Goal: Task Accomplishment & Management: Complete application form

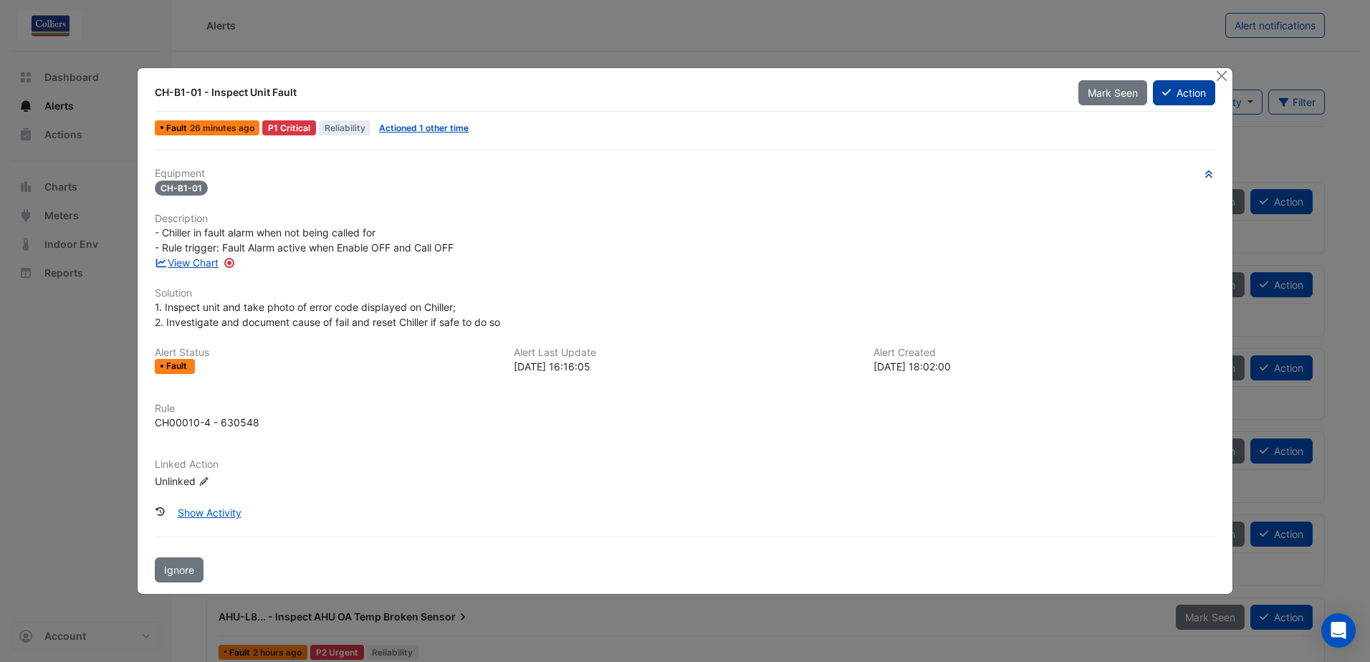
click at [1191, 92] on button "Action" at bounding box center [1184, 92] width 62 height 25
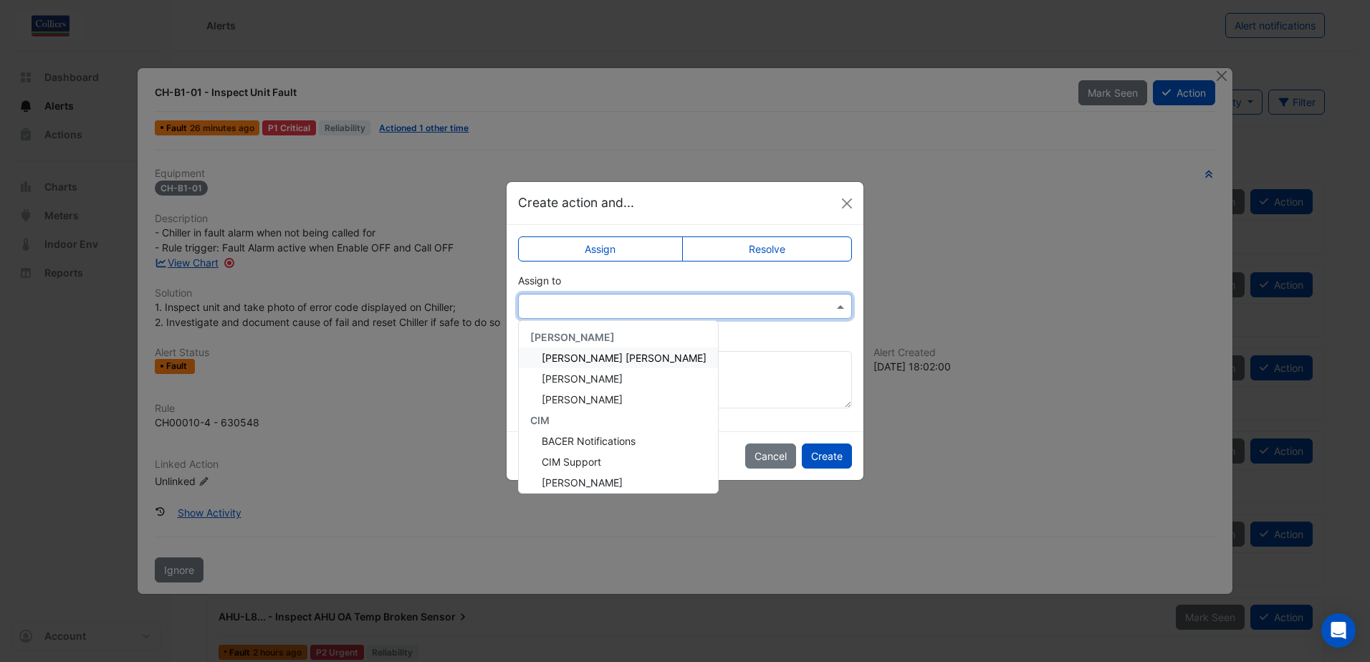
click at [610, 307] on input "text" at bounding box center [670, 306] width 289 height 15
click at [588, 382] on span "[PERSON_NAME]" at bounding box center [582, 379] width 81 height 12
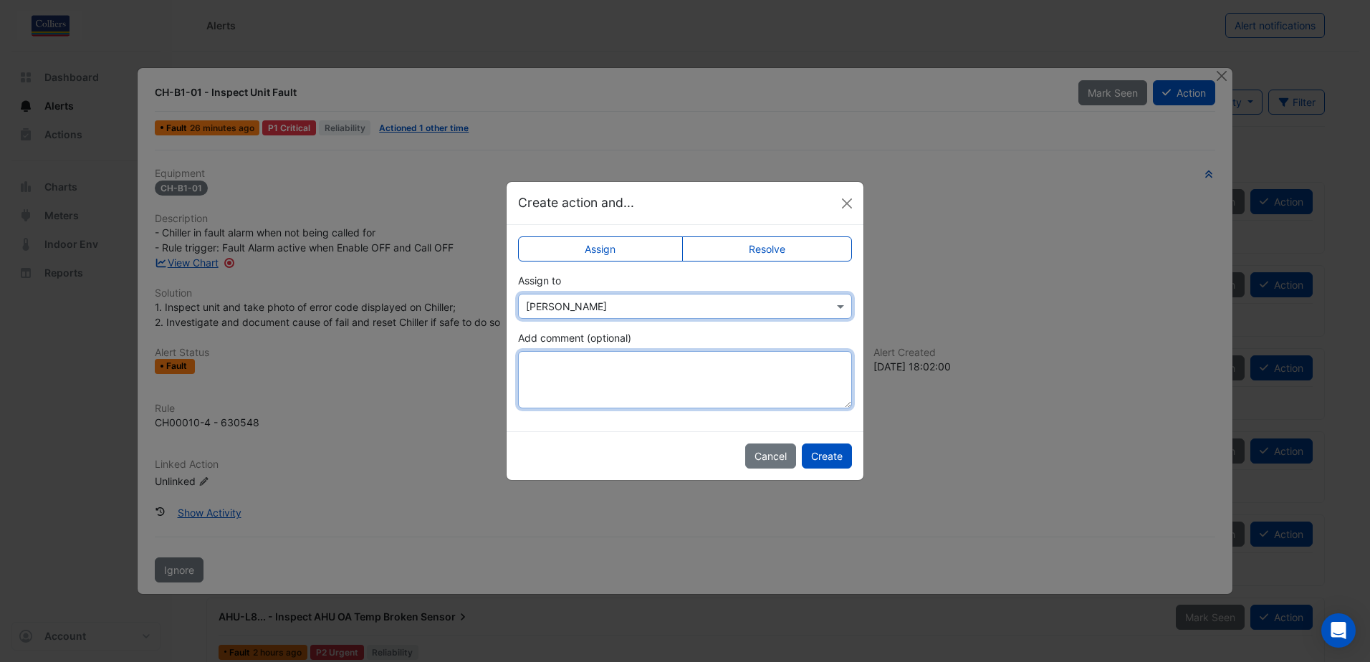
click at [588, 382] on textarea "Add comment (optional)" at bounding box center [685, 379] width 334 height 57
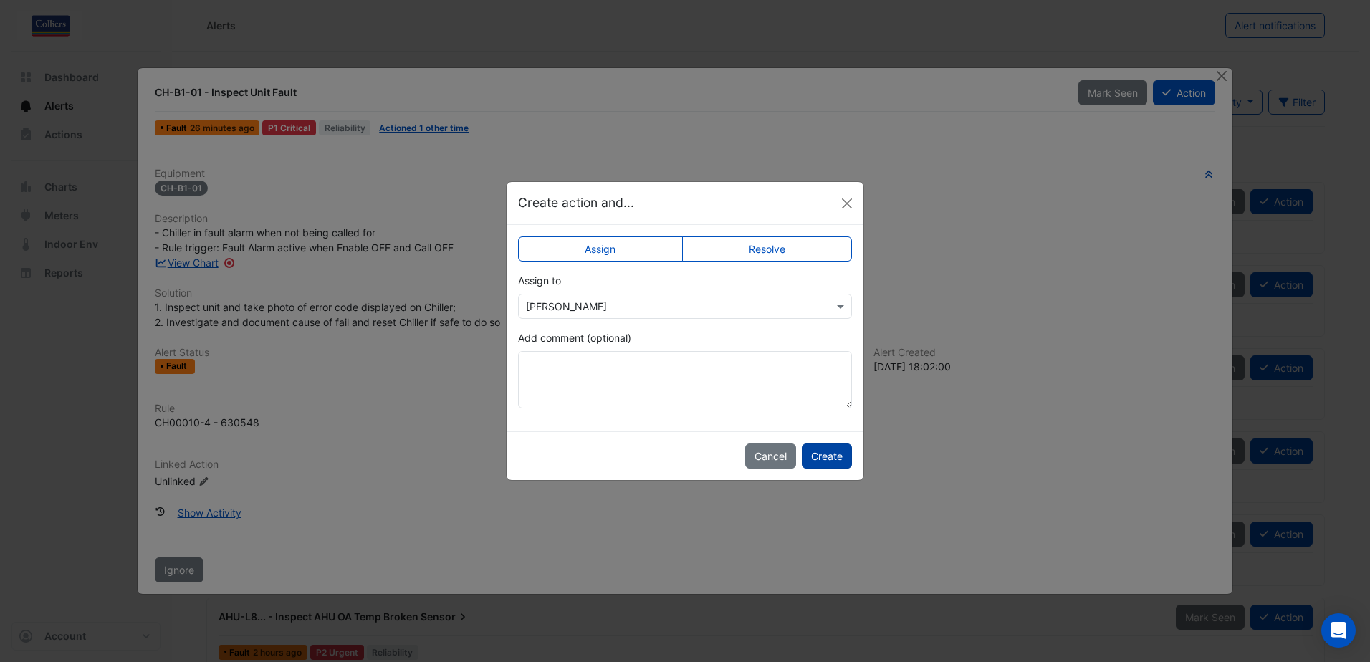
click at [832, 451] on button "Create" at bounding box center [827, 455] width 50 height 25
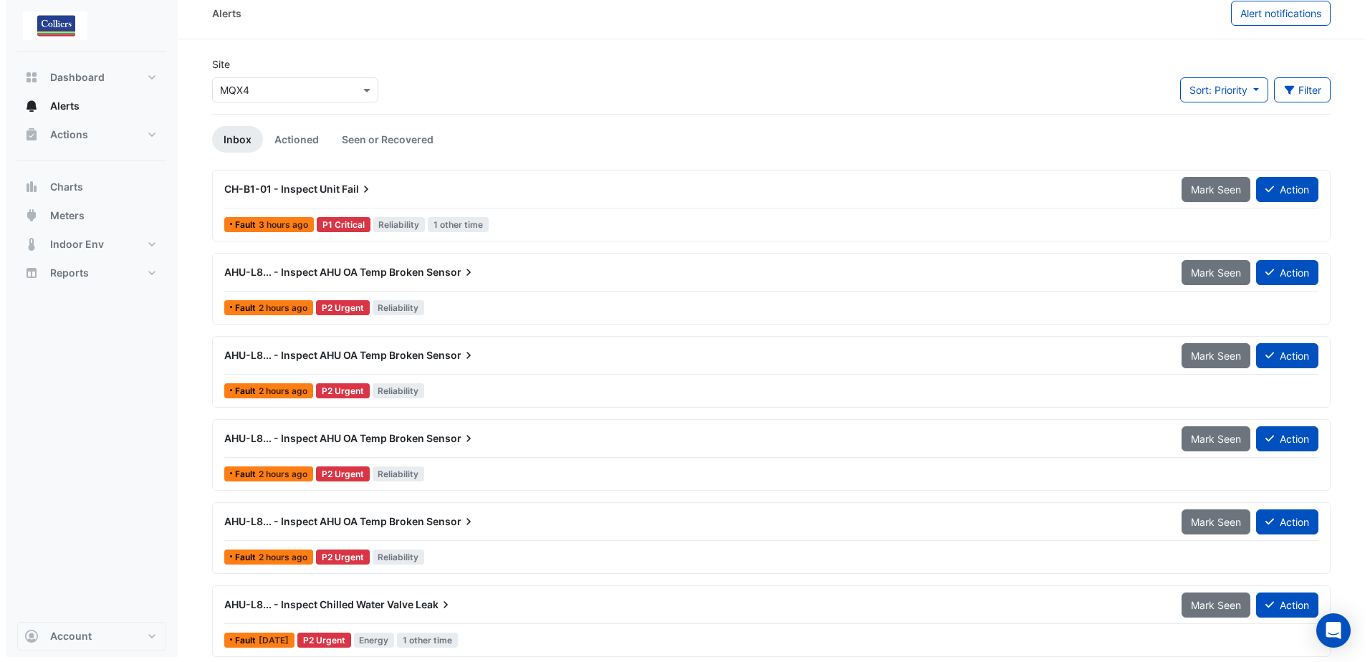
scroll to position [19, 0]
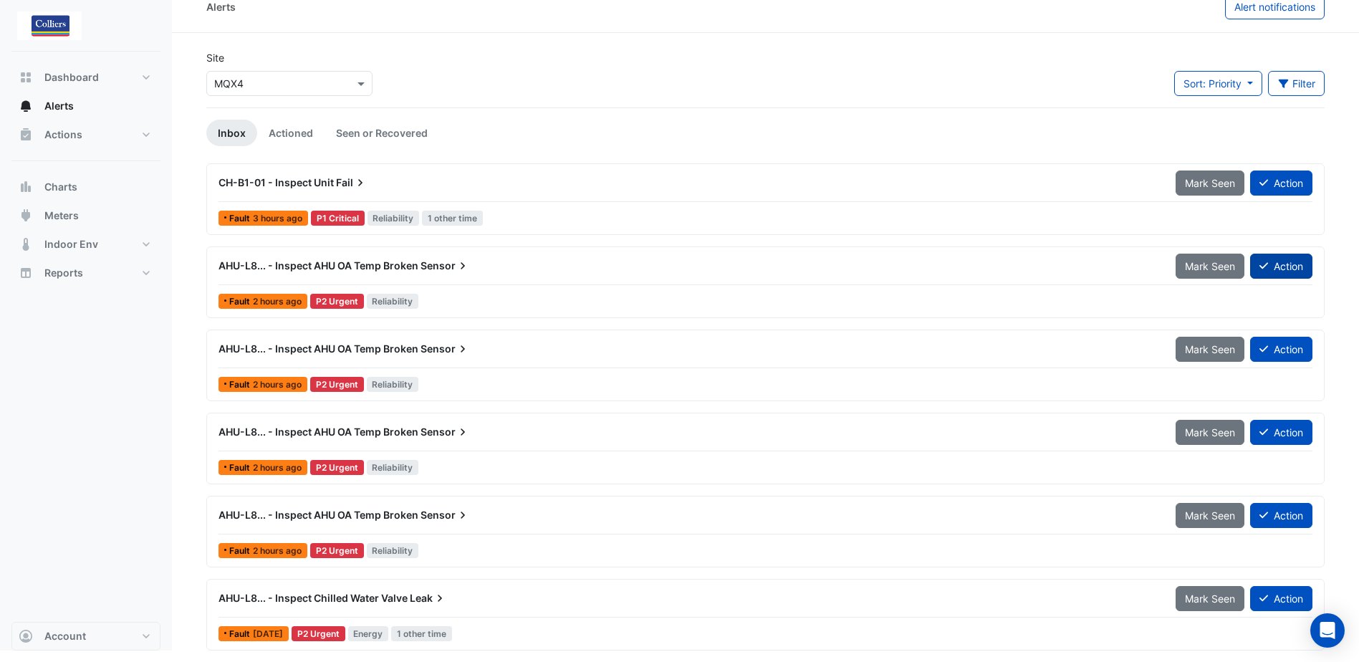
click at [1291, 271] on button "Action" at bounding box center [1281, 266] width 62 height 25
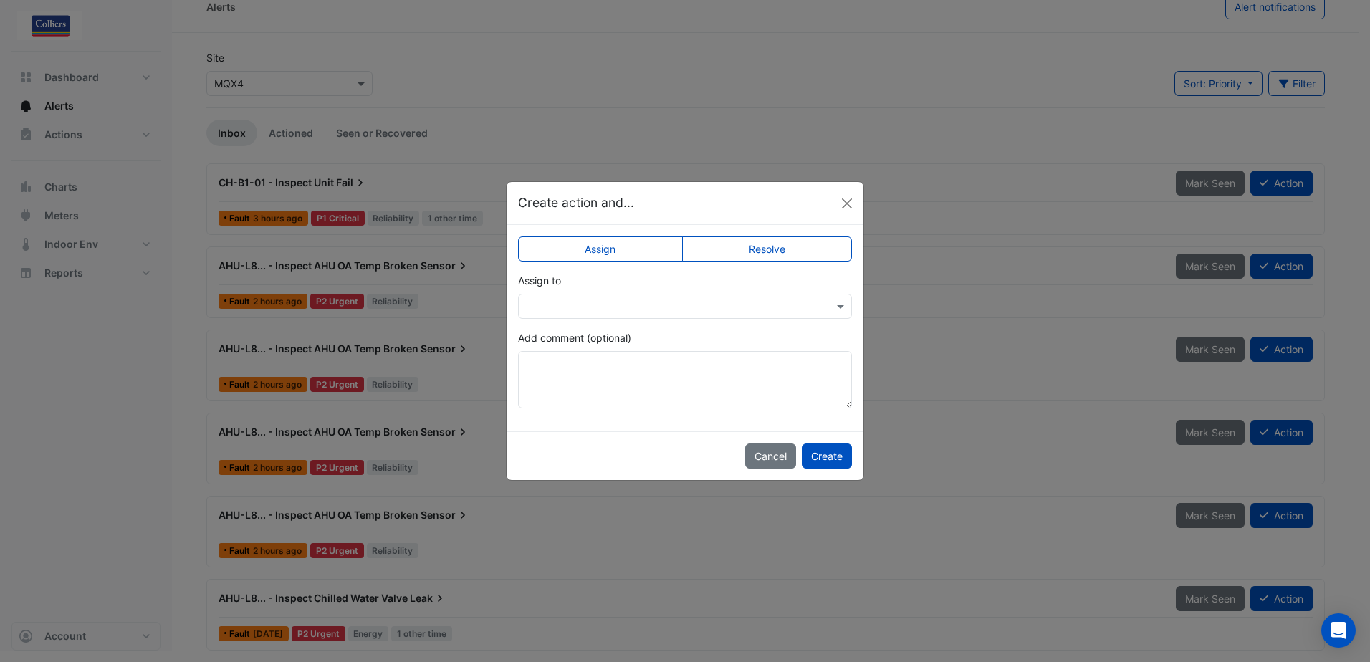
click at [559, 309] on input "text" at bounding box center [670, 306] width 289 height 15
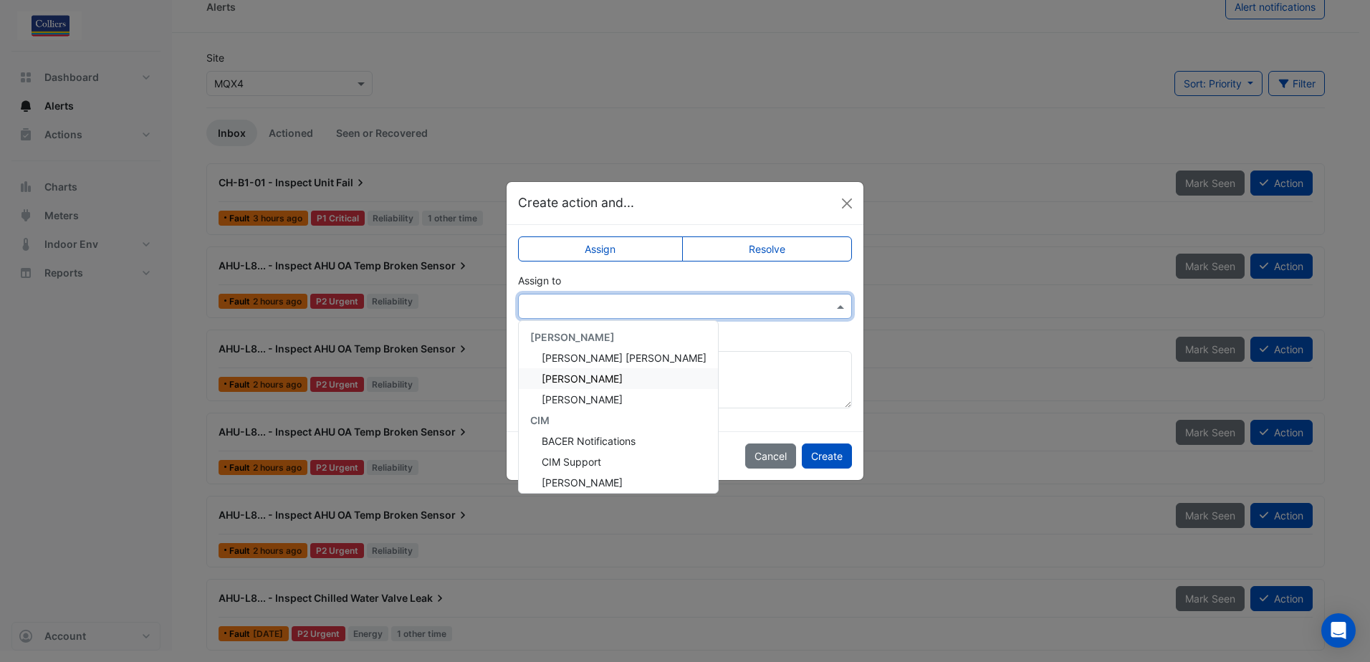
click at [583, 380] on span "[PERSON_NAME]" at bounding box center [582, 379] width 81 height 12
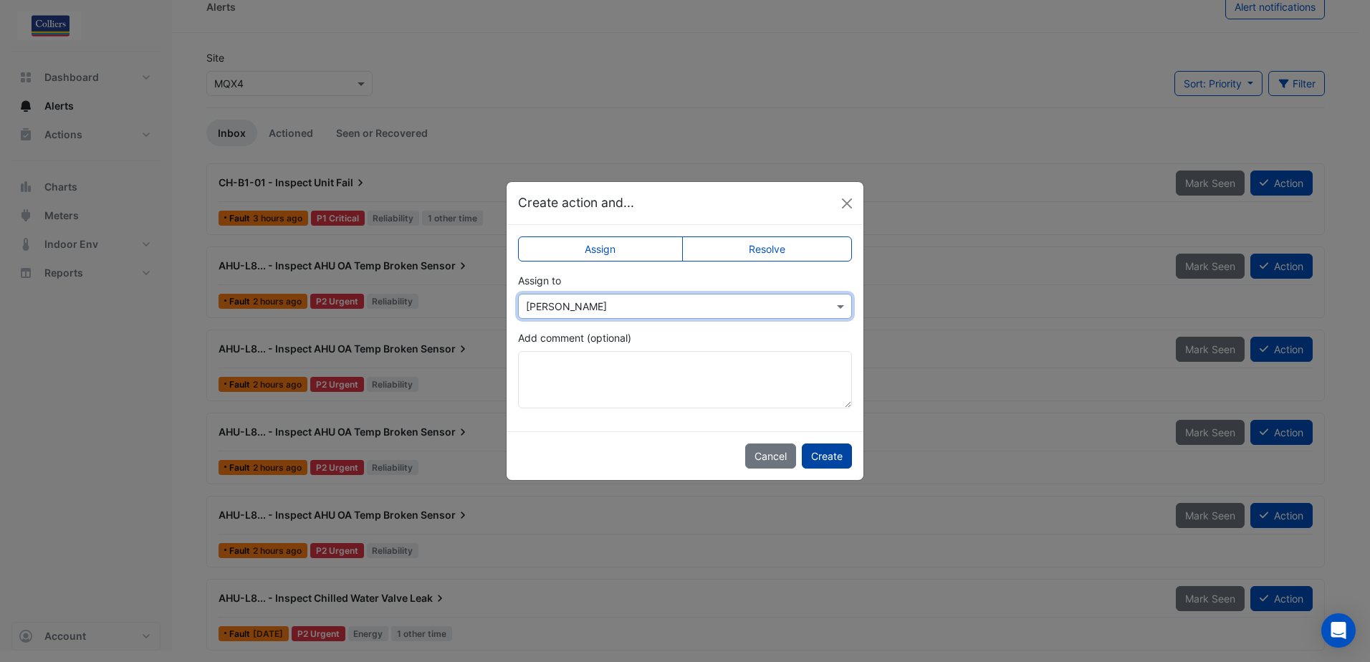
click at [835, 456] on button "Create" at bounding box center [827, 455] width 50 height 25
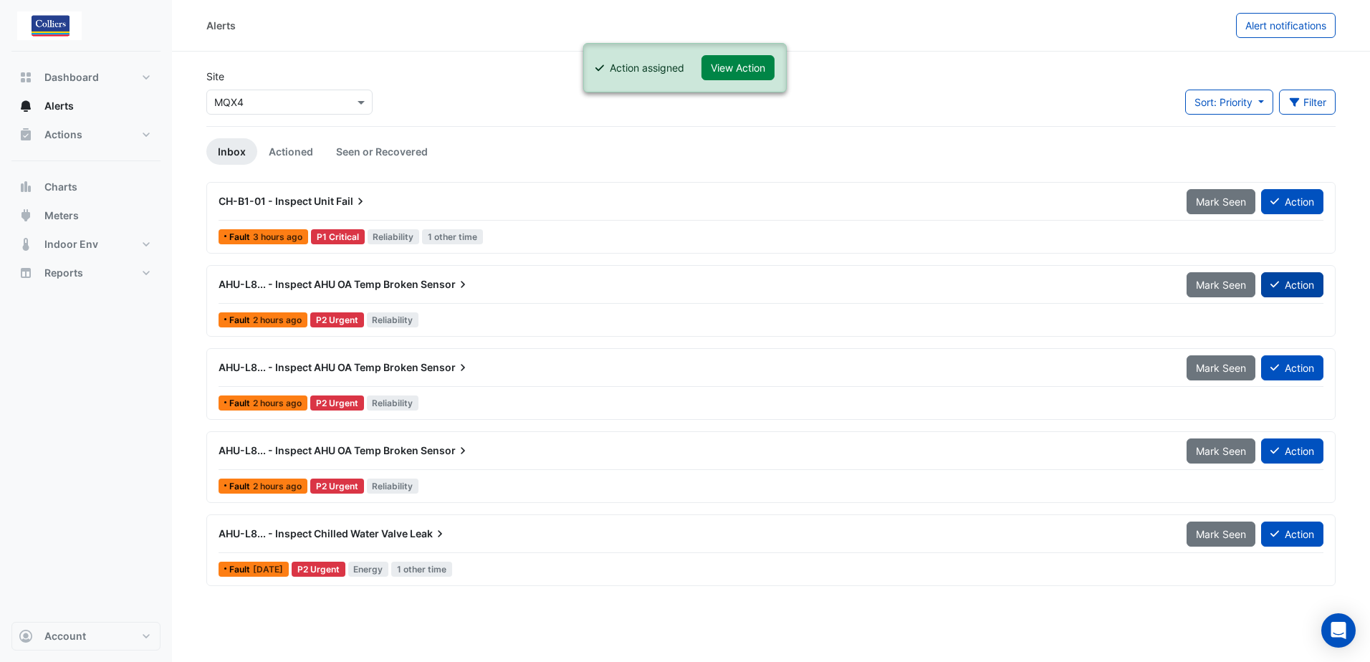
click at [1289, 287] on button "Action" at bounding box center [1292, 284] width 62 height 25
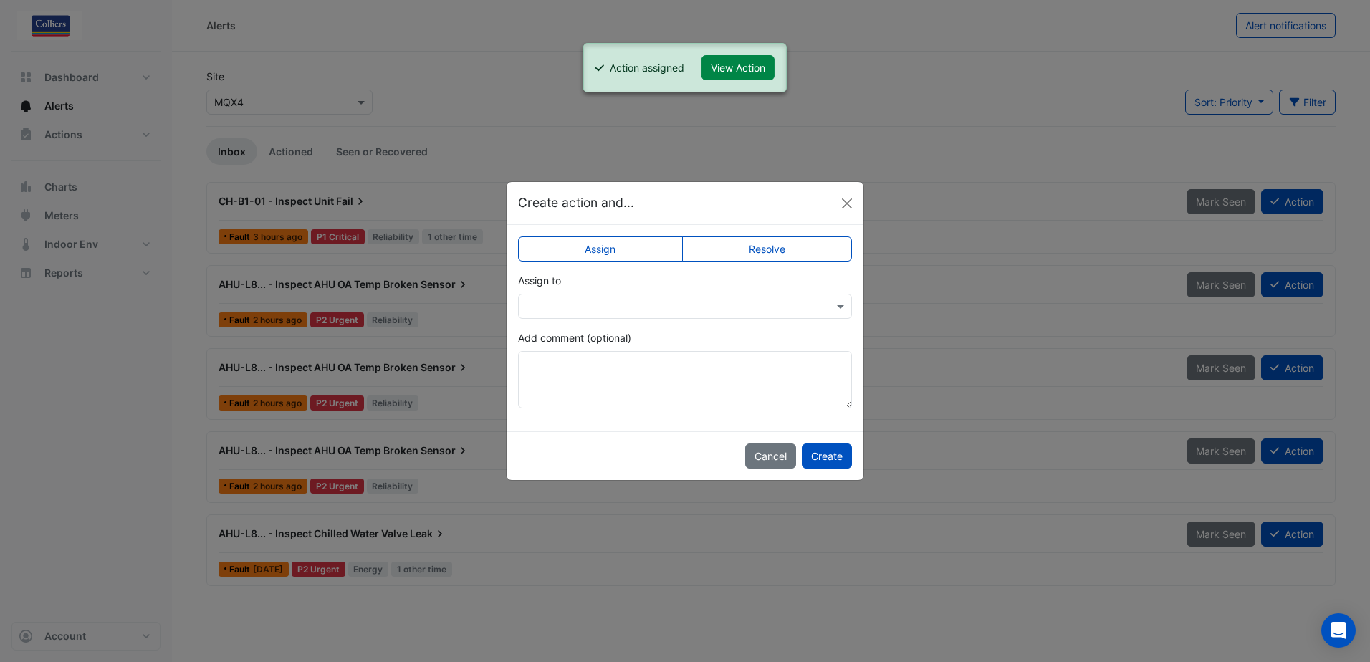
click at [639, 310] on input "text" at bounding box center [670, 306] width 289 height 15
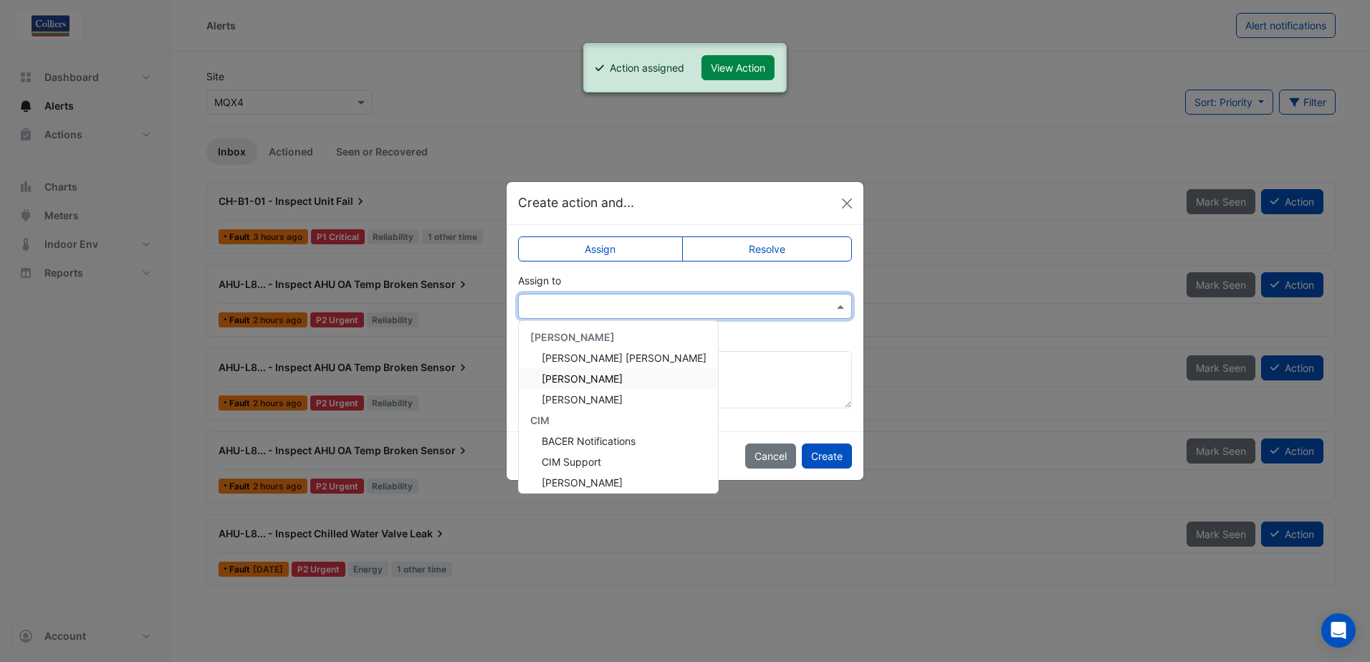
click at [599, 381] on span "[PERSON_NAME]" at bounding box center [582, 379] width 81 height 12
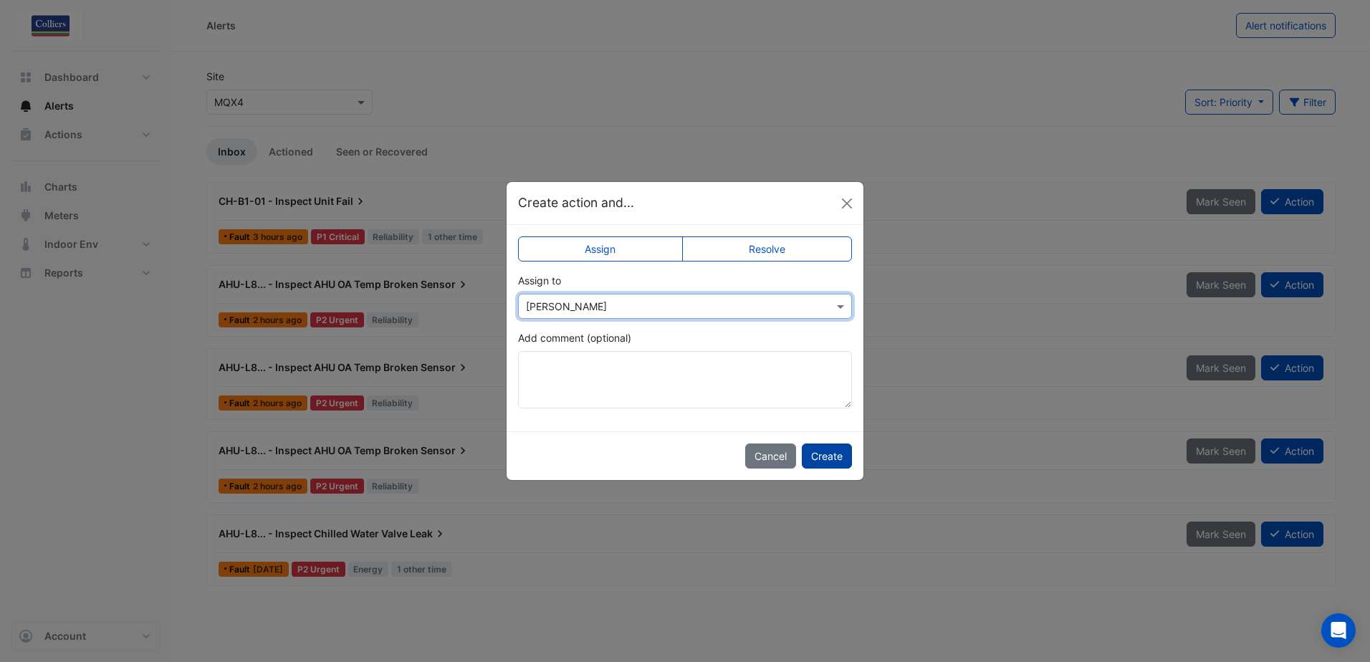
click at [823, 457] on button "Create" at bounding box center [827, 455] width 50 height 25
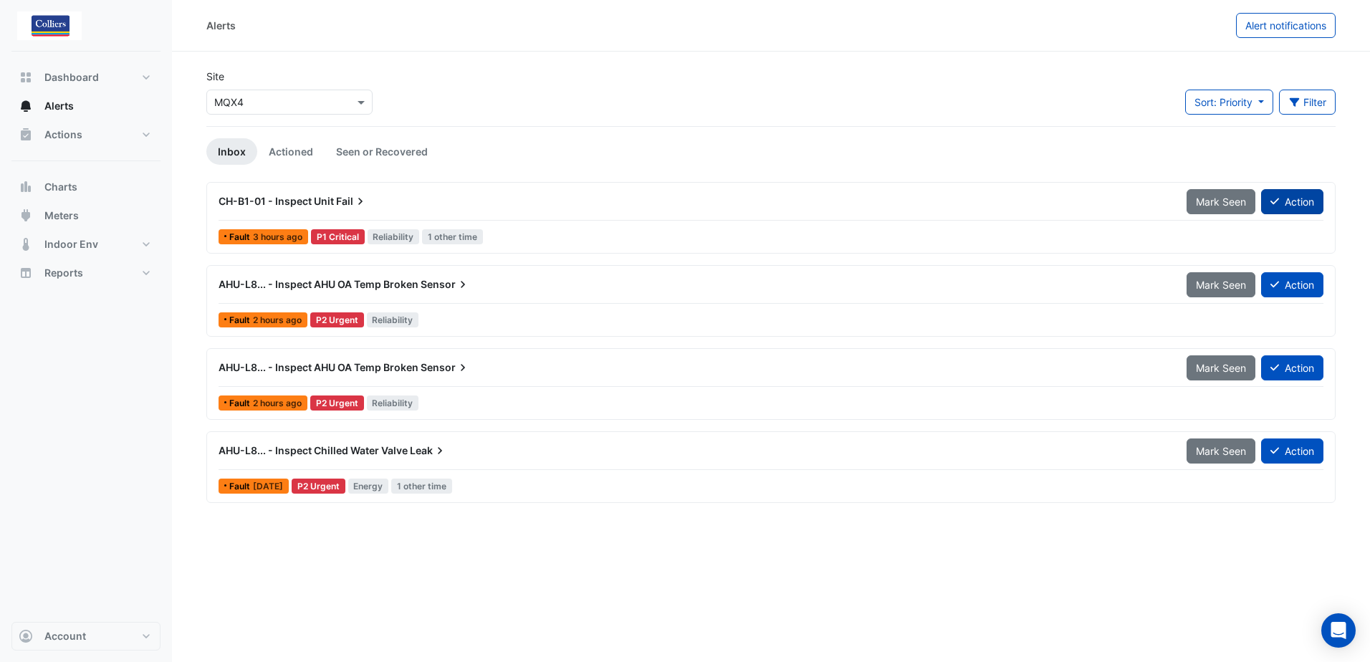
click at [1297, 207] on button "Action" at bounding box center [1292, 201] width 62 height 25
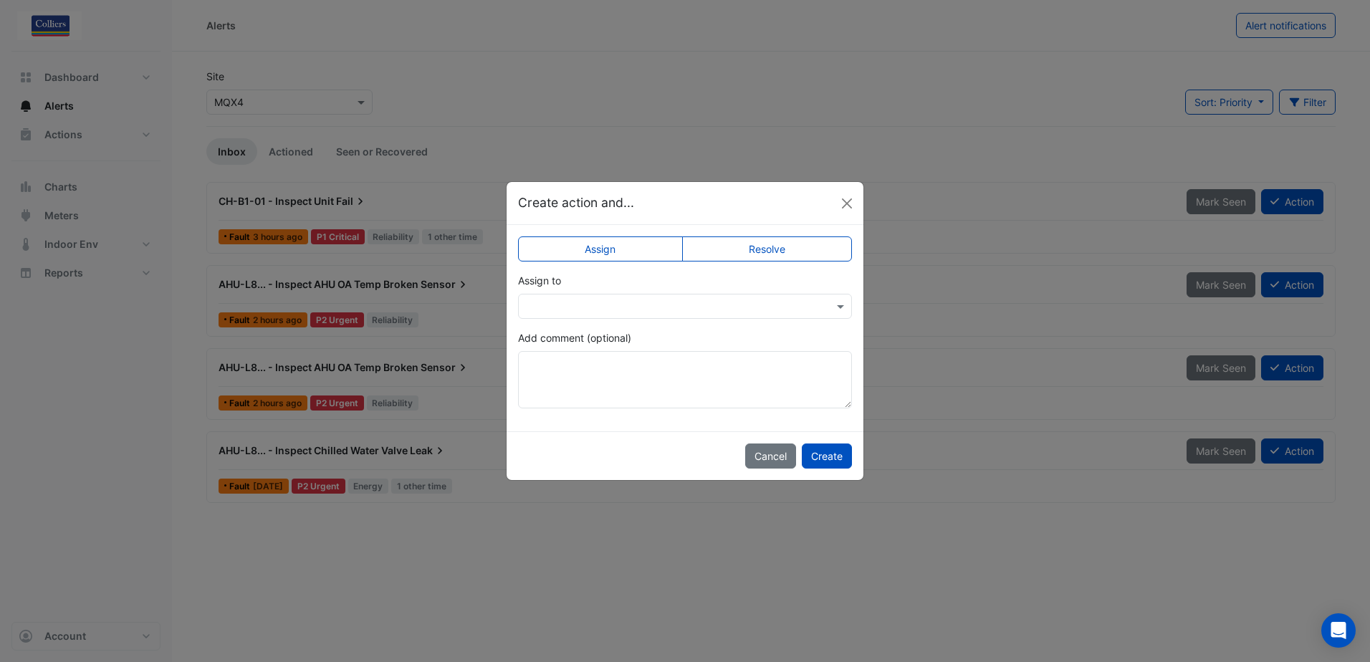
click at [648, 300] on input "text" at bounding box center [670, 306] width 289 height 15
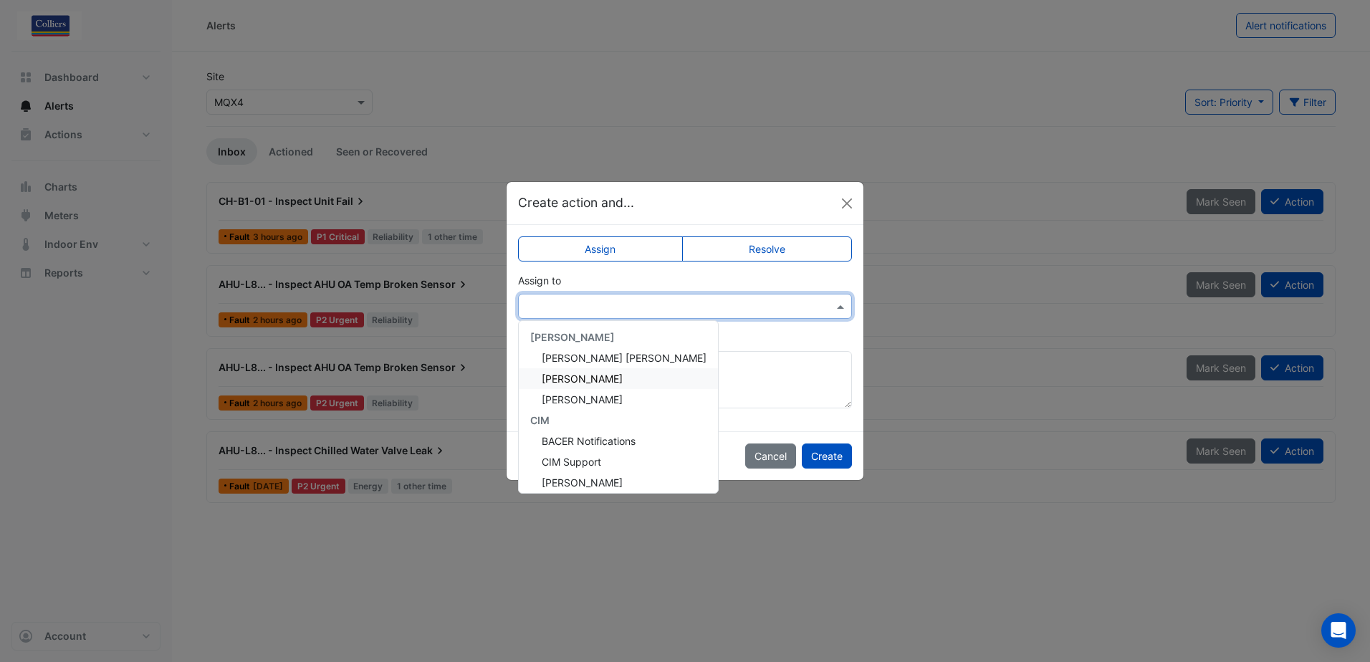
click at [599, 380] on span "[PERSON_NAME]" at bounding box center [582, 379] width 81 height 12
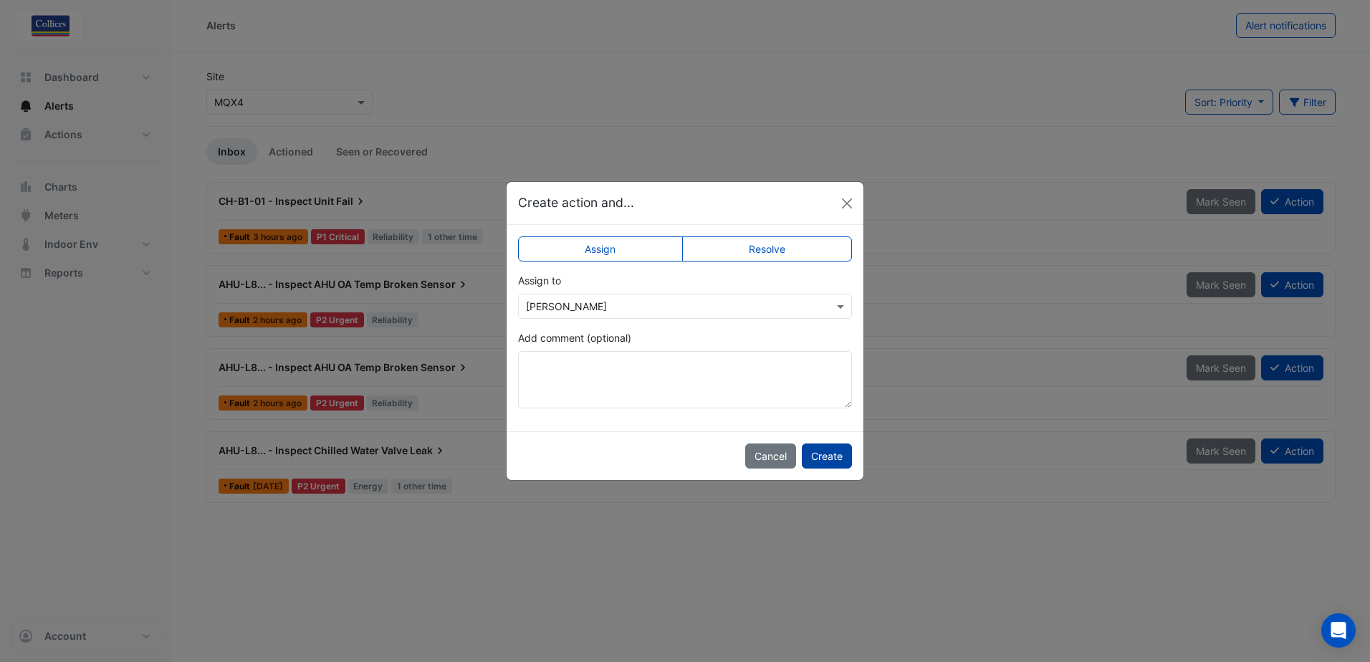
click at [828, 460] on button "Create" at bounding box center [827, 455] width 50 height 25
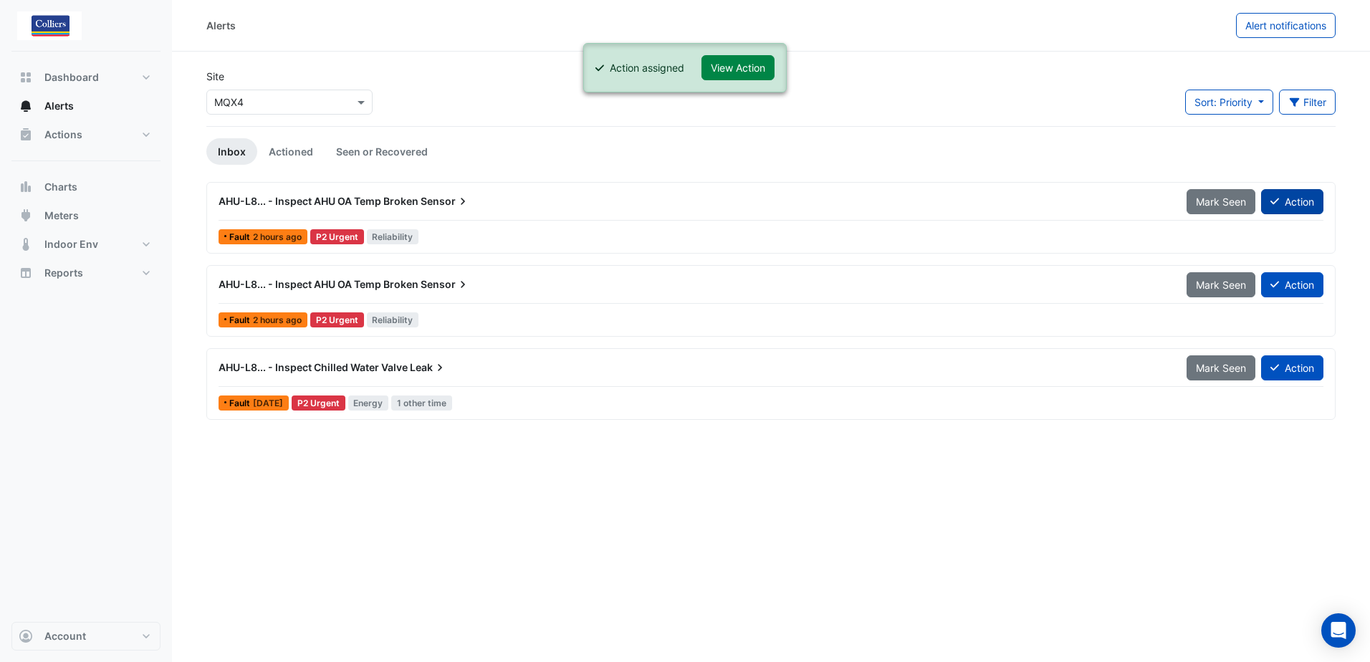
click at [1297, 212] on button "Action" at bounding box center [1292, 201] width 62 height 25
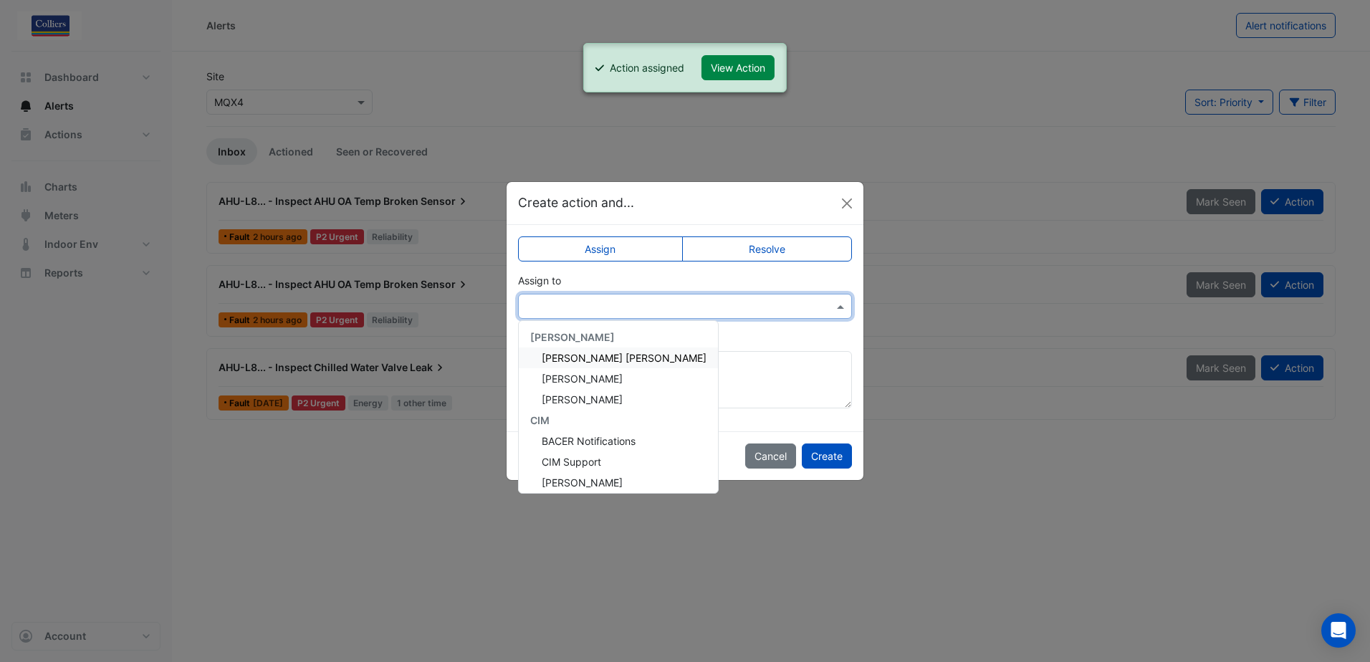
click at [804, 302] on input "text" at bounding box center [670, 306] width 289 height 15
click at [599, 375] on span "[PERSON_NAME]" at bounding box center [582, 379] width 81 height 12
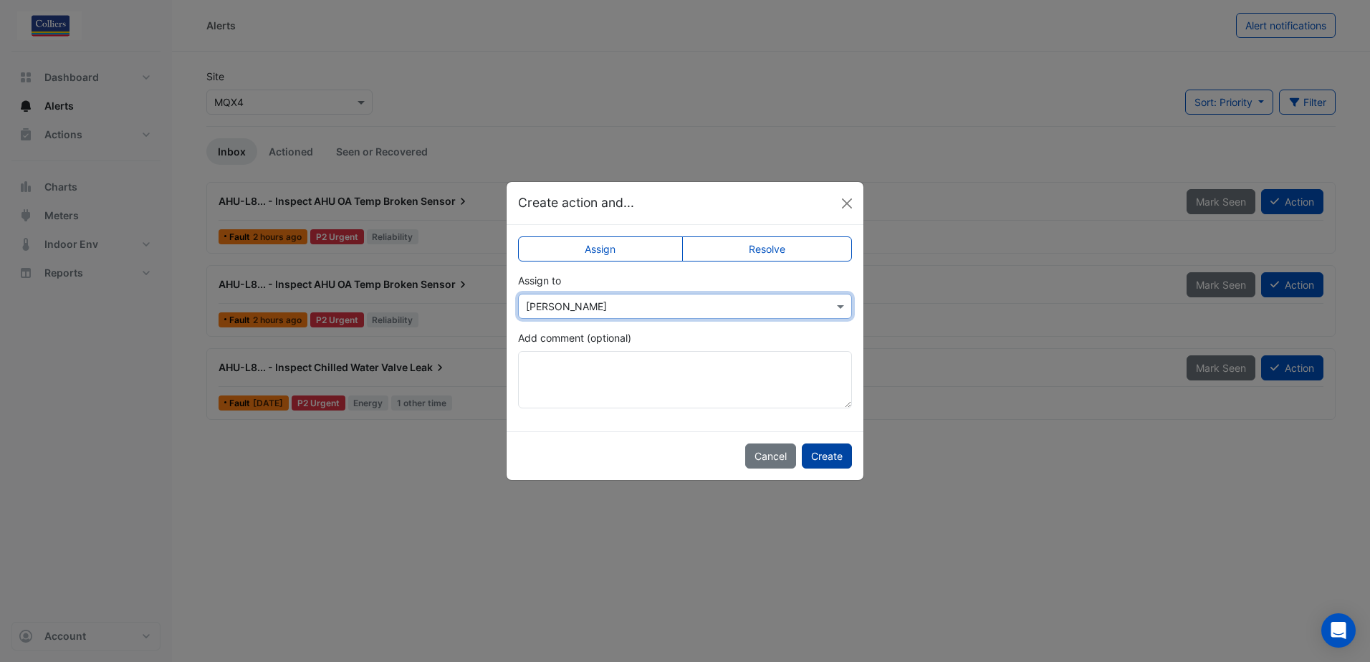
click at [828, 456] on button "Create" at bounding box center [827, 455] width 50 height 25
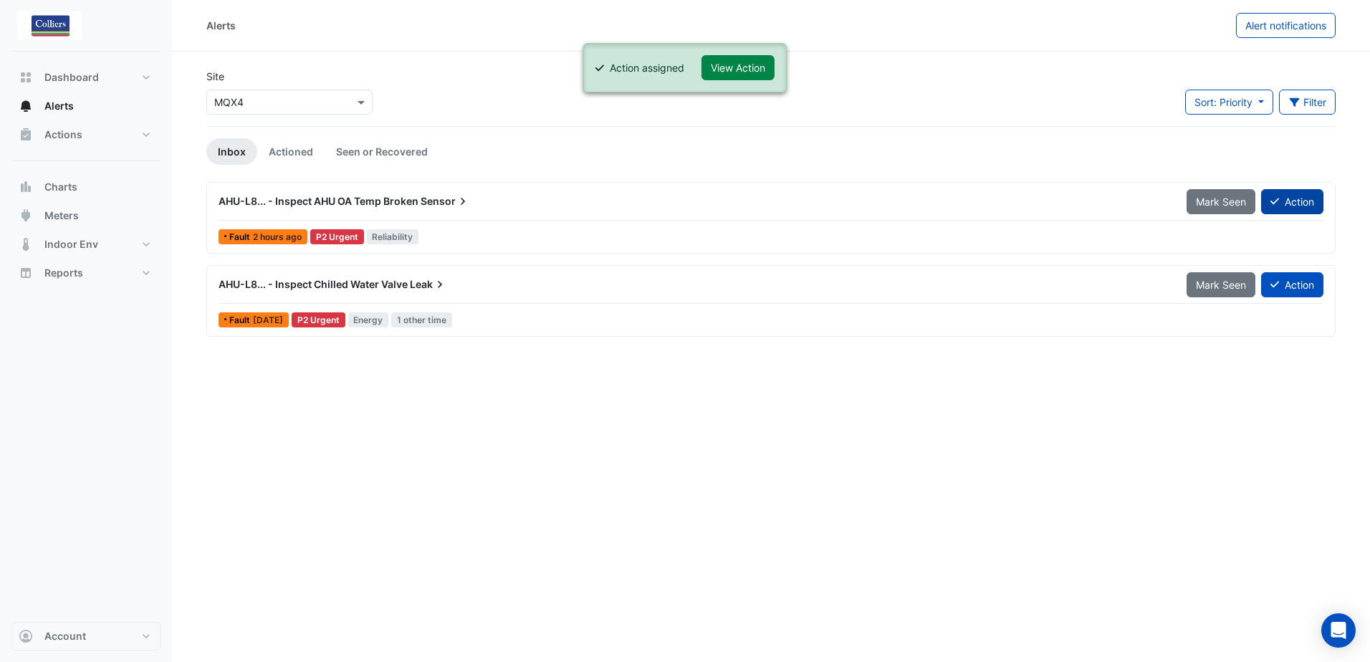
click at [1294, 204] on button "Action" at bounding box center [1292, 201] width 62 height 25
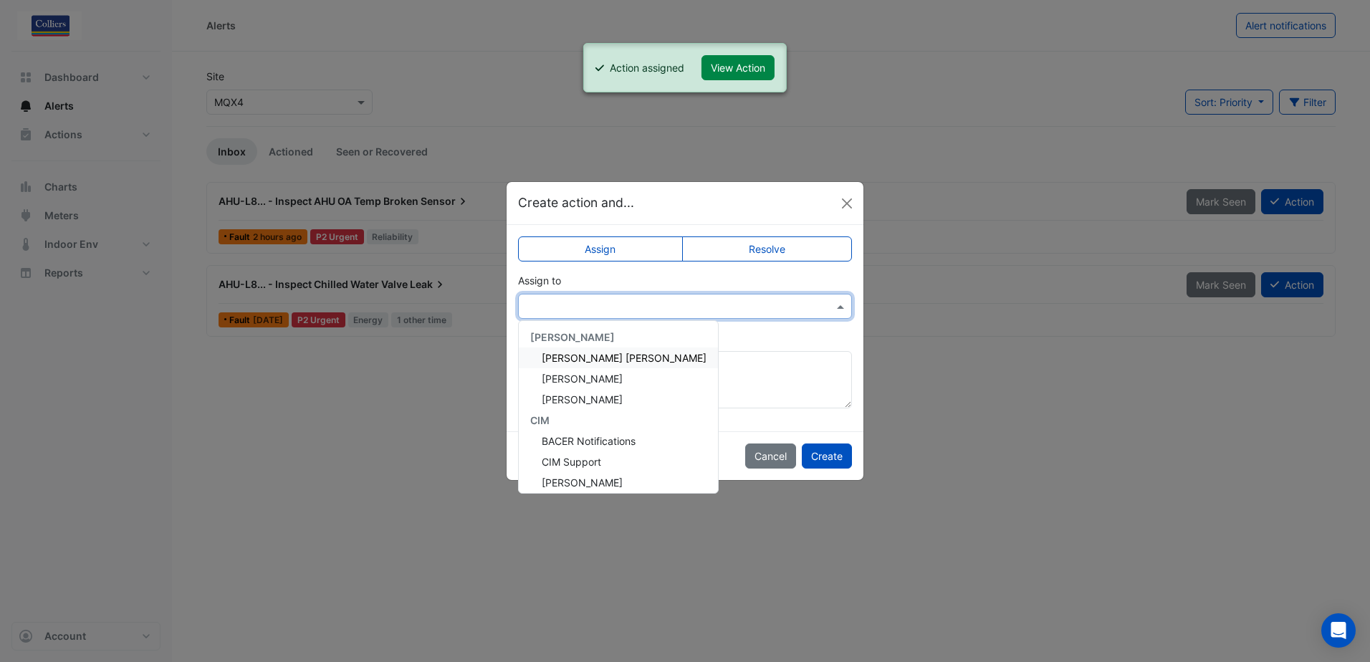
click at [736, 309] on input "text" at bounding box center [670, 306] width 289 height 15
click at [581, 381] on span "[PERSON_NAME]" at bounding box center [582, 379] width 81 height 12
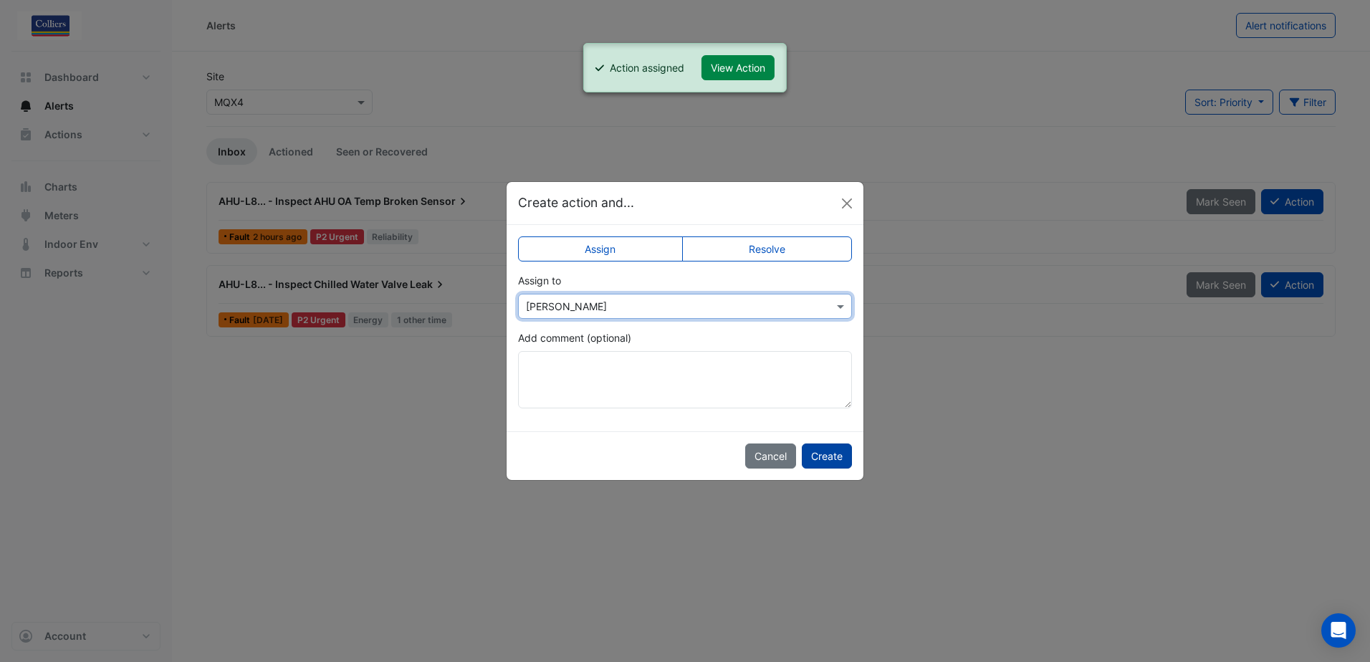
click at [832, 461] on button "Create" at bounding box center [827, 455] width 50 height 25
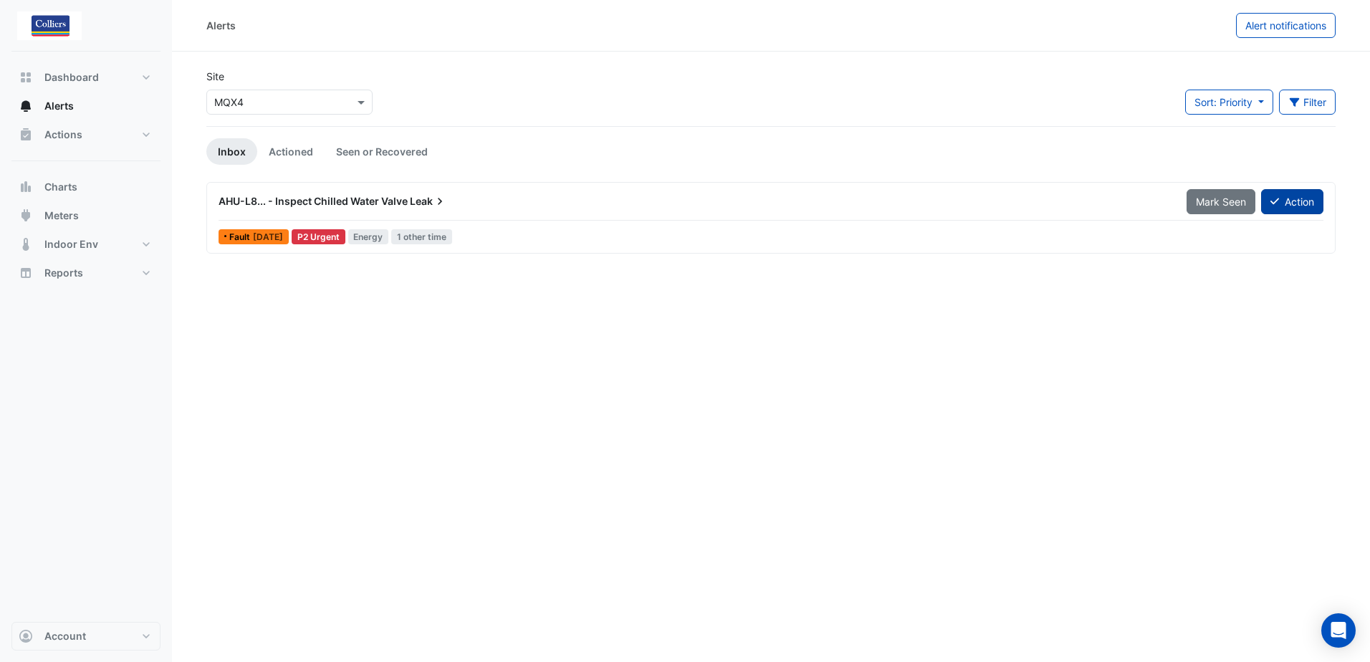
click at [1294, 203] on button "Action" at bounding box center [1292, 201] width 62 height 25
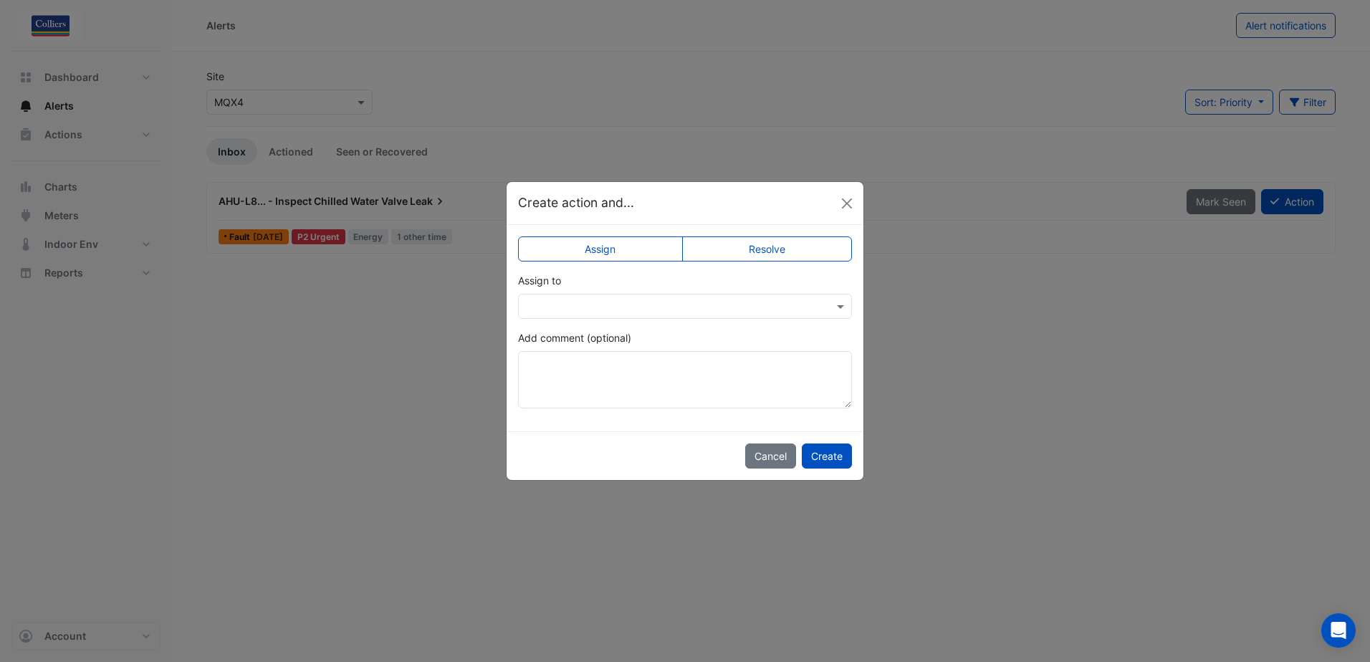
click at [651, 313] on div at bounding box center [685, 306] width 334 height 25
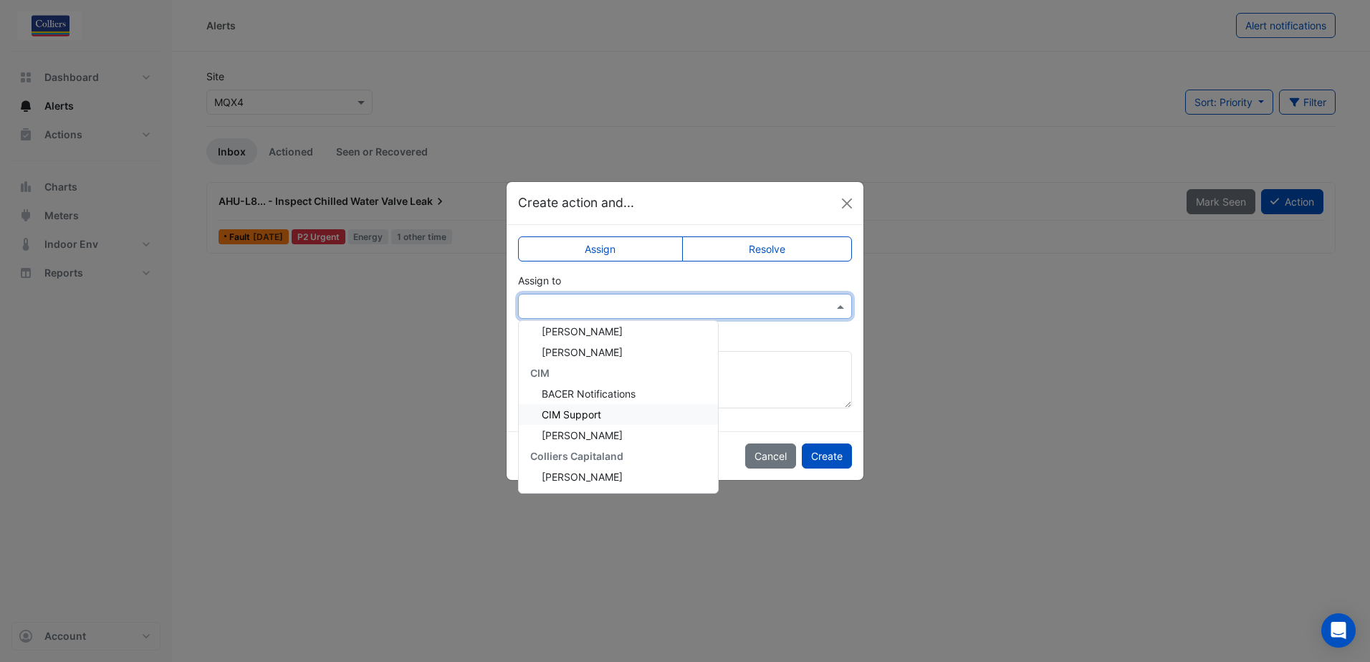
scroll to position [89, 0]
click at [577, 481] on span "[PERSON_NAME] Duck" at bounding box center [596, 477] width 108 height 12
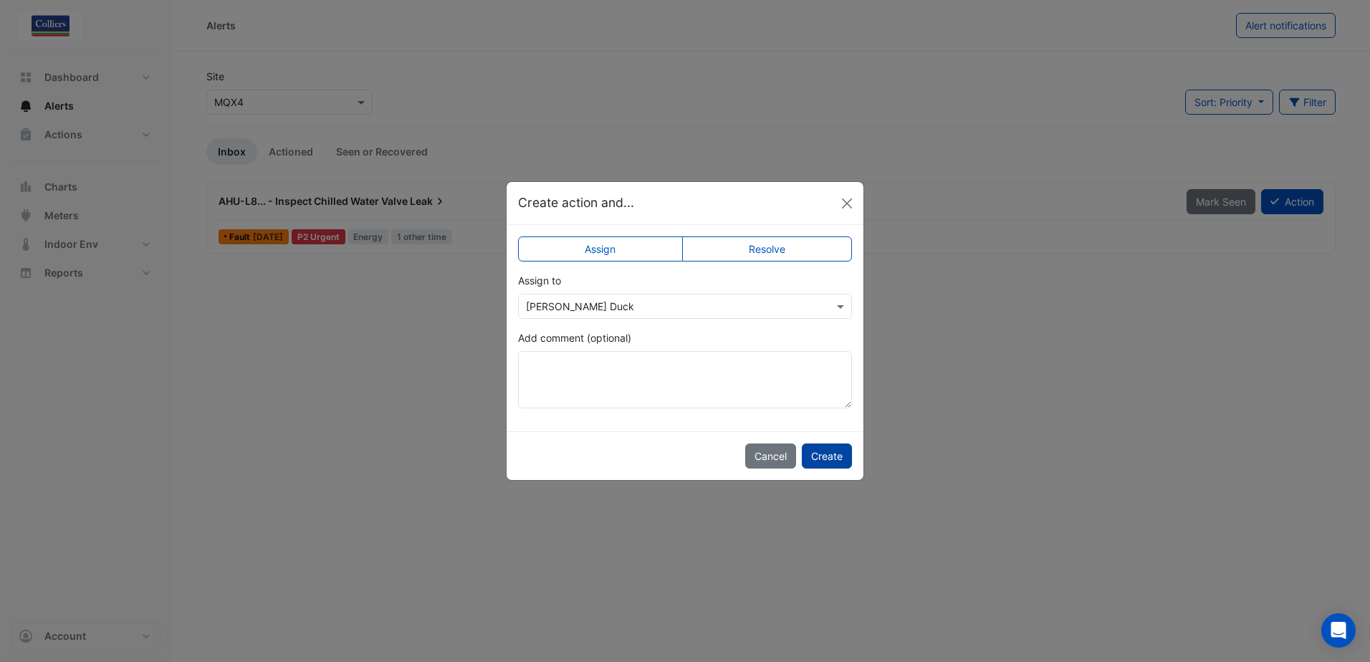
click at [837, 460] on button "Create" at bounding box center [827, 455] width 50 height 25
